Goal: Task Accomplishment & Management: Complete application form

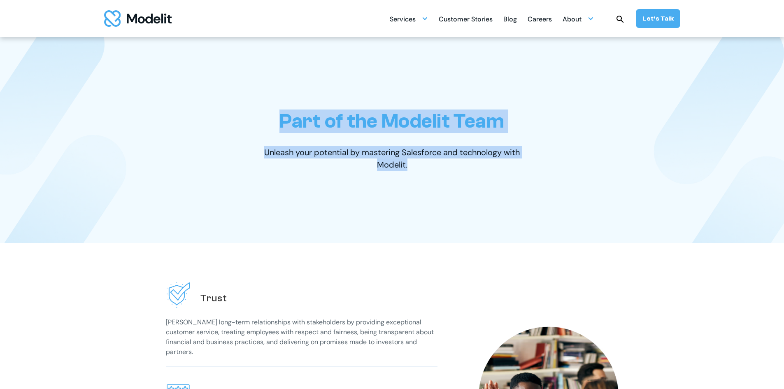
drag, startPoint x: 281, startPoint y: 121, endPoint x: 527, endPoint y: 177, distance: 252.0
click at [527, 177] on div "Part of the Modelit Team Unleash your potential by mastering Salesforce and tec…" at bounding box center [392, 140] width 510 height 206
click at [457, 196] on div "Part of the Modelit Team Unleash your potential by mastering Salesforce and tec…" at bounding box center [392, 140] width 510 height 206
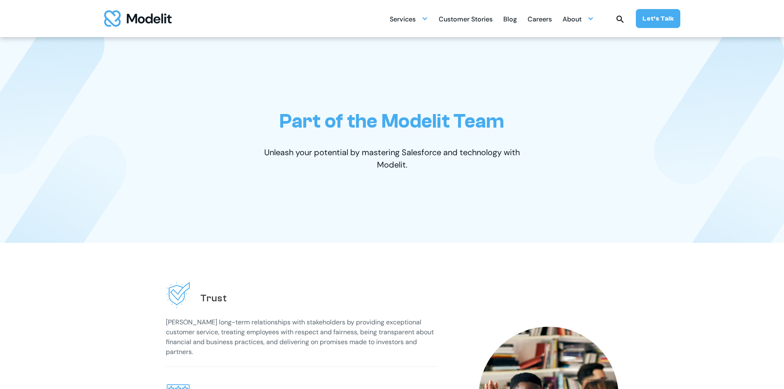
drag, startPoint x: 264, startPoint y: 154, endPoint x: 407, endPoint y: 164, distance: 143.2
drag, startPoint x: 407, startPoint y: 164, endPoint x: 372, endPoint y: 150, distance: 37.5
drag, startPoint x: 372, startPoint y: 150, endPoint x: 270, endPoint y: 154, distance: 101.3
click at [270, 154] on p "Unleash your potential by mastering Salesforce and technology with Modelit." at bounding box center [392, 158] width 284 height 25
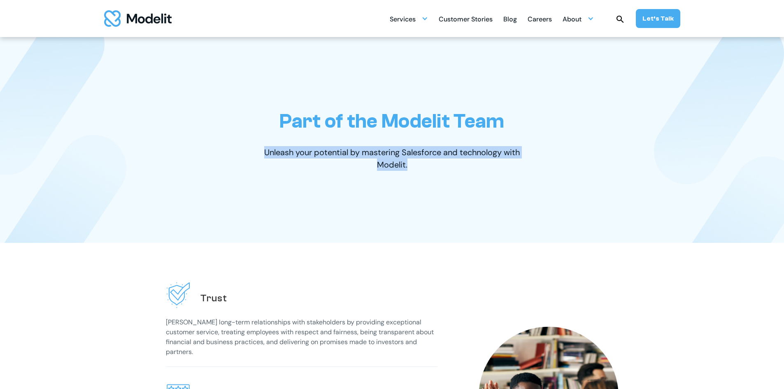
drag, startPoint x: 263, startPoint y: 152, endPoint x: 411, endPoint y: 165, distance: 148.4
click at [411, 165] on p "Unleash your potential by mastering Salesforce and technology with Modelit." at bounding box center [392, 158] width 284 height 25
click at [688, 86] on img at bounding box center [719, 102] width 131 height 164
click at [539, 21] on div "Careers" at bounding box center [540, 20] width 24 height 16
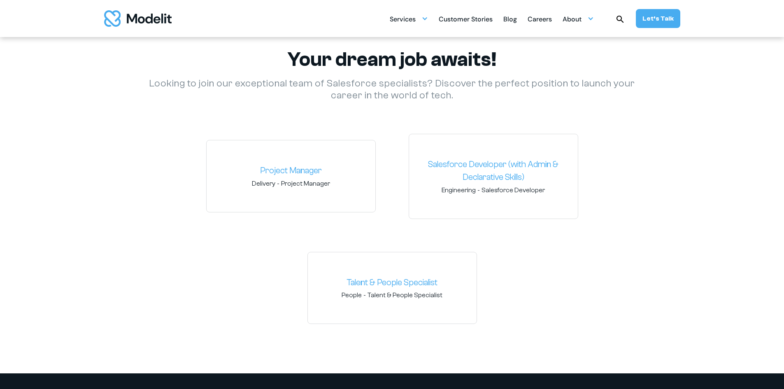
scroll to position [1200, 0]
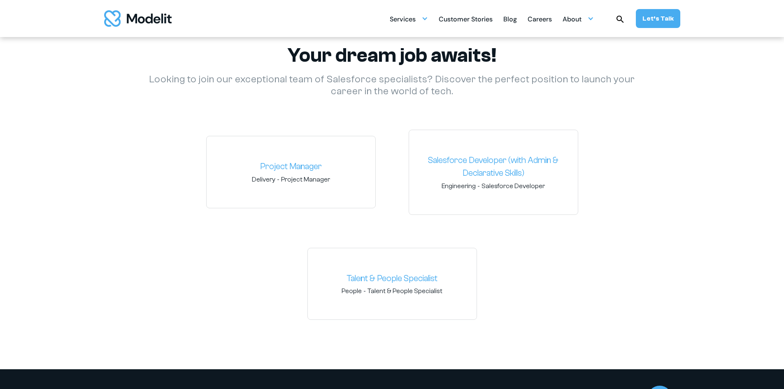
click at [494, 162] on link "Salesforce Developer (with Admin & Declarative Skills)" at bounding box center [494, 167] width 156 height 26
